Goal: Task Accomplishment & Management: Use online tool/utility

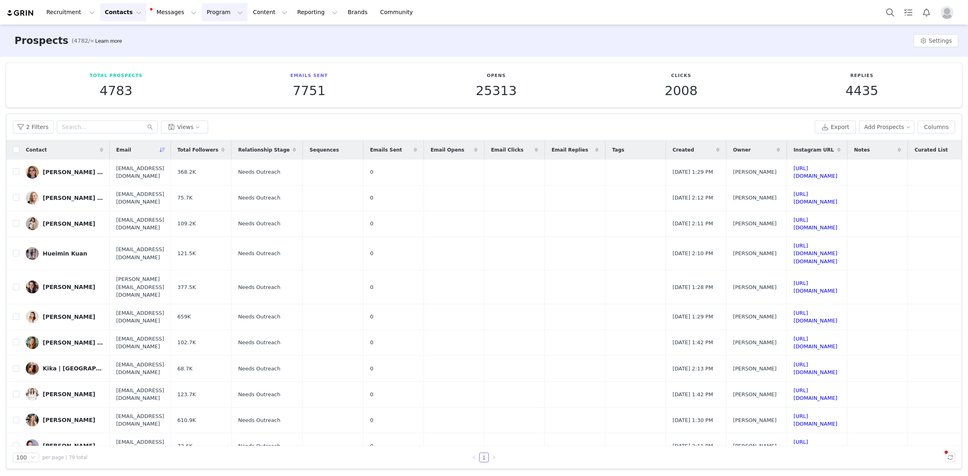
click at [202, 12] on button "Program Program" at bounding box center [225, 12] width 46 height 18
click at [293, 12] on button "Reporting Reporting" at bounding box center [317, 12] width 50 height 18
click at [118, 12] on button "Contacts Contacts" at bounding box center [123, 12] width 46 height 18
click at [168, 10] on button "Messages Messages" at bounding box center [174, 12] width 54 height 18
click at [157, 83] on p "Sequences" at bounding box center [155, 80] width 31 height 8
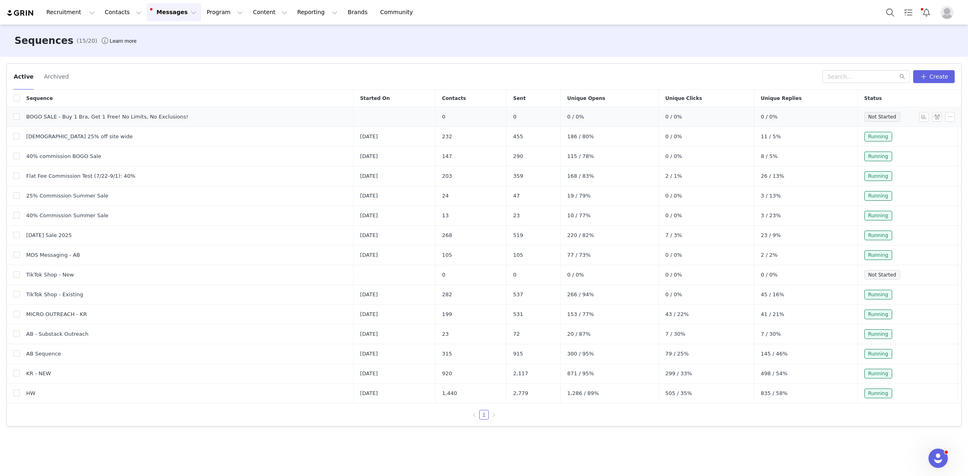
click at [135, 118] on span "BOGO SALE - Buy 1 Bra, Get 1 Free! No Limits, No Exclusions!" at bounding box center [107, 117] width 162 height 8
click at [949, 118] on button "button" at bounding box center [950, 117] width 10 height 10
click at [936, 129] on link "Edit" at bounding box center [934, 131] width 46 height 13
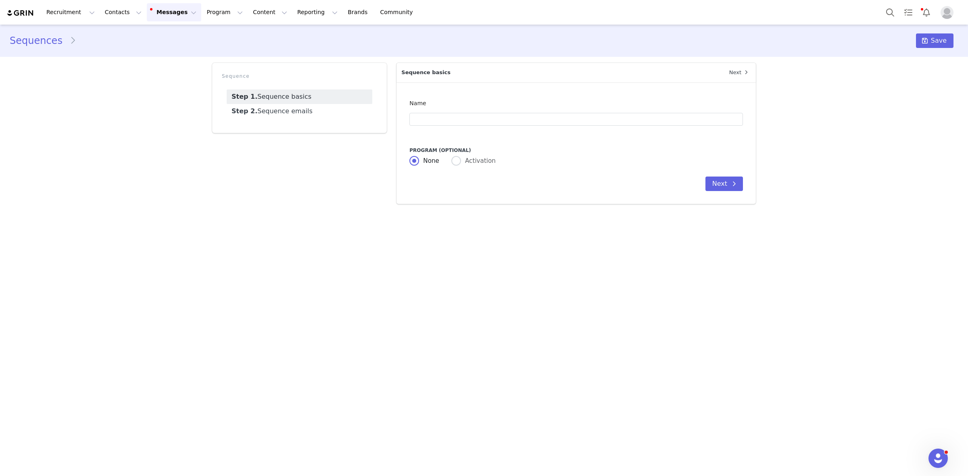
type input "BOGO SALE - Buy 1 Bra, Get 1 Free! No Limits, No Exclusions!"
click at [281, 111] on link "Step 2. Sequence emails" at bounding box center [300, 111] width 146 height 15
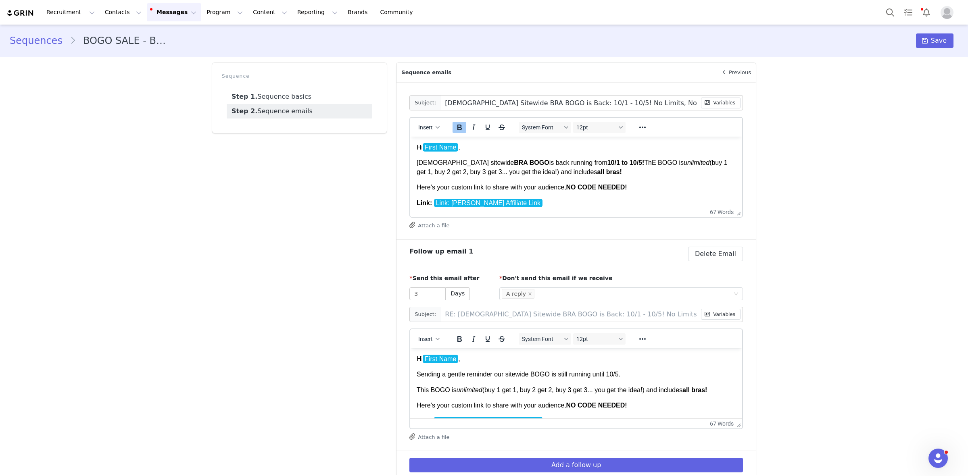
click at [597, 173] on strong "all bras!" at bounding box center [609, 172] width 25 height 7
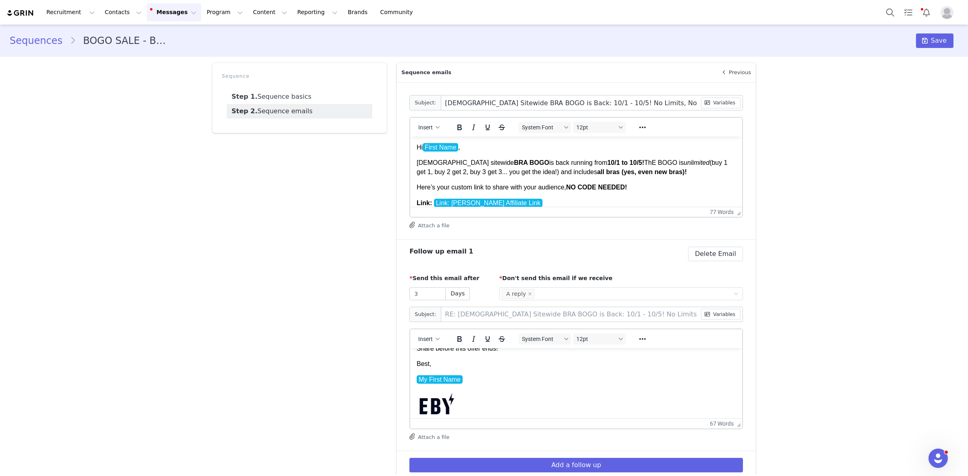
drag, startPoint x: 497, startPoint y: 199, endPoint x: 395, endPoint y: 116, distance: 132.1
click at [410, 137] on html "Hi First Name , EBYs sitewide BRA BOGO is back running from 10/1 to 10/5! ThE B…" at bounding box center [576, 228] width 332 height 182
copy body "Hi First Name , EBYs sitewide BRA BOGO is back running from 10/1 to 10/5! ThE B…"
drag, startPoint x: 930, startPoint y: 681, endPoint x: 497, endPoint y: 391, distance: 521.2
click at [497, 391] on p "Rich Text Area. Press ALT-0 for help." at bounding box center [575, 403] width 319 height 27
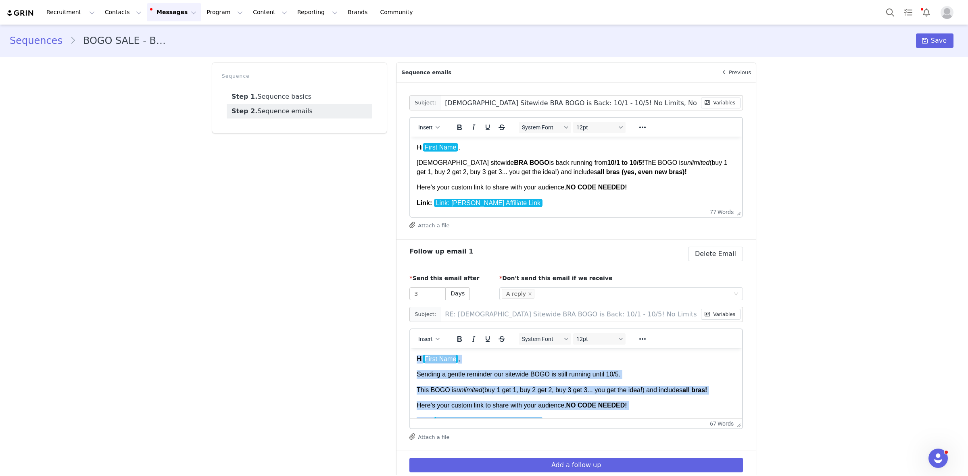
drag, startPoint x: 472, startPoint y: 409, endPoint x: 786, endPoint y: 649, distance: 395.1
click at [410, 348] on html "Hi First Name , Sending a gentle reminder our sitewide BOGO is still running un…" at bounding box center [576, 442] width 332 height 188
copy body "Hi First Name , Sending a gentle reminder our sitewide BOGO is still running un…"
